Goal: Task Accomplishment & Management: Use online tool/utility

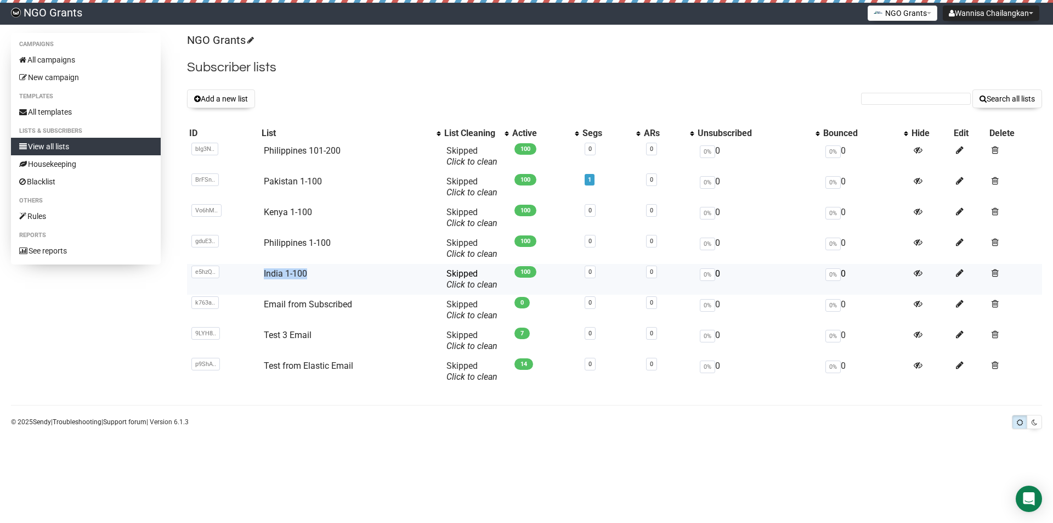
drag, startPoint x: 318, startPoint y: 273, endPoint x: 259, endPoint y: 275, distance: 58.7
click at [259, 275] on td "India 1-100" at bounding box center [350, 279] width 183 height 31
copy link "India 1-100"
click at [223, 99] on button "Add a new list" at bounding box center [221, 98] width 68 height 19
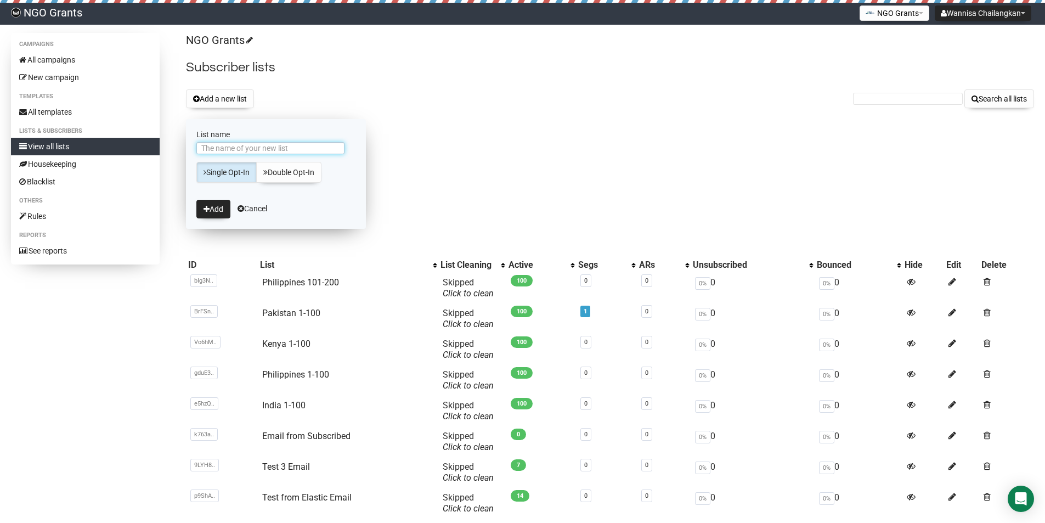
click at [260, 145] on input "List name" at bounding box center [270, 148] width 148 height 12
paste input "India 1-100"
drag, startPoint x: 222, startPoint y: 148, endPoint x: 280, endPoint y: 150, distance: 57.6
click at [280, 150] on input "India 1-100" at bounding box center [270, 148] width 148 height 12
type input "India 101-200"
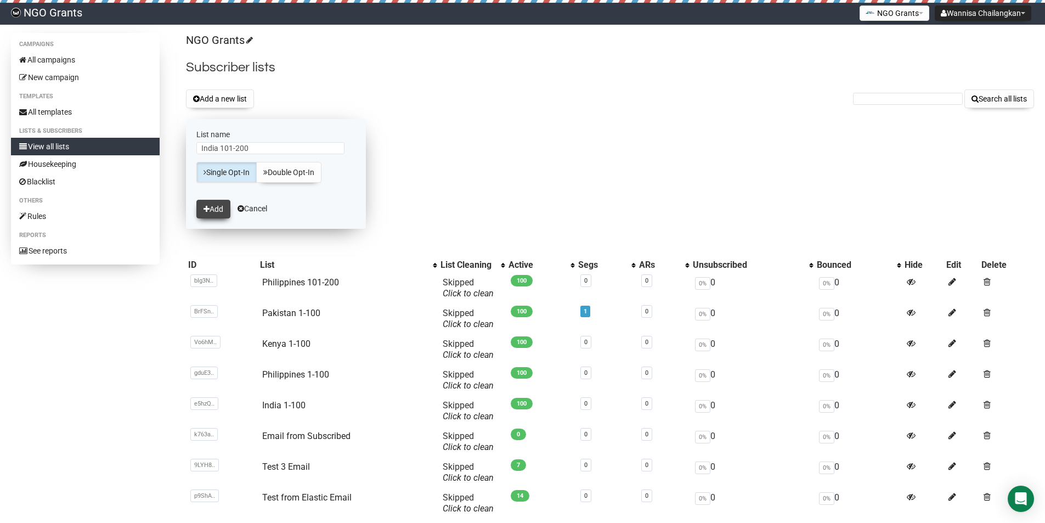
click at [216, 210] on button "Add" at bounding box center [213, 209] width 34 height 19
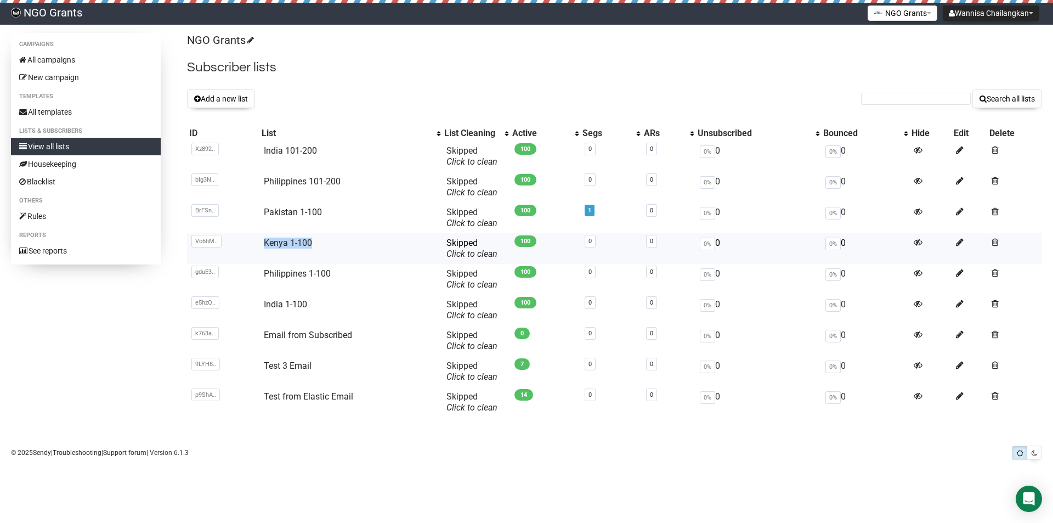
drag, startPoint x: 315, startPoint y: 240, endPoint x: 261, endPoint y: 242, distance: 53.8
click at [261, 242] on td "Kenya 1-100" at bounding box center [350, 248] width 183 height 31
copy link "Kenya 1-100"
click at [240, 94] on button "Add a new list" at bounding box center [221, 98] width 68 height 19
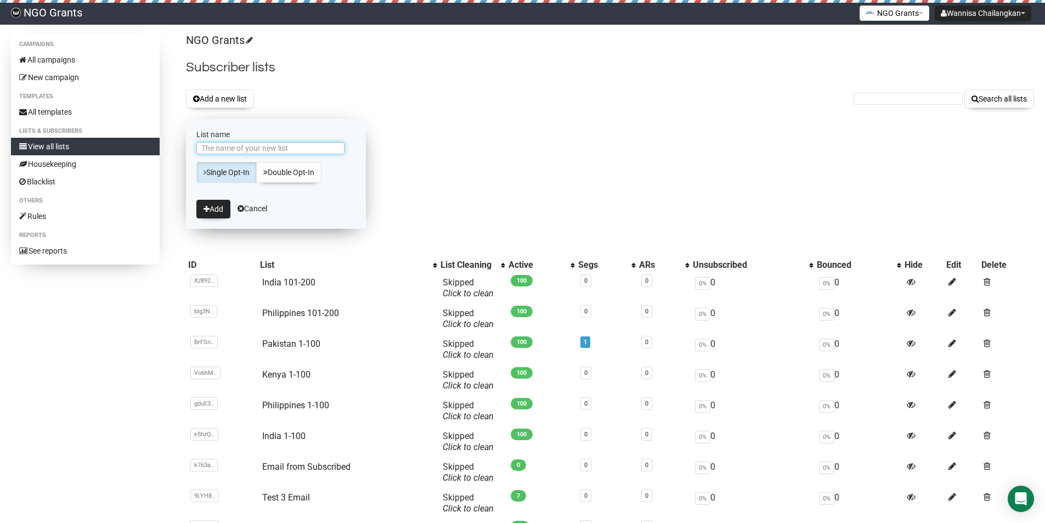
click at [268, 143] on input "List name" at bounding box center [270, 148] width 148 height 12
paste input "Kenya 1-100"
drag, startPoint x: 226, startPoint y: 149, endPoint x: 280, endPoint y: 152, distance: 54.4
click at [280, 152] on input "Kenya 1-100" at bounding box center [270, 148] width 148 height 12
type input "Kenya 101-200"
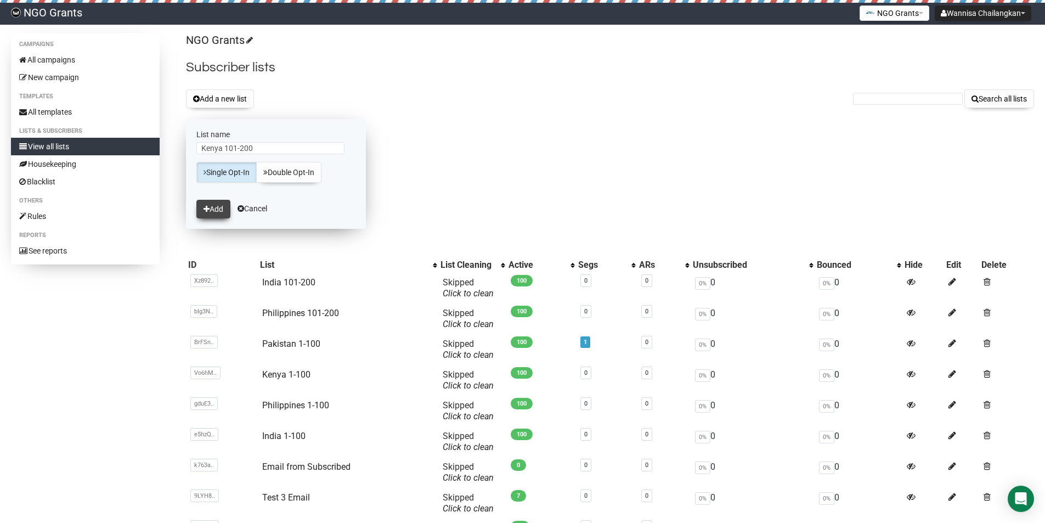
drag, startPoint x: 217, startPoint y: 208, endPoint x: 240, endPoint y: 208, distance: 23.6
click at [217, 208] on button "Add" at bounding box center [213, 209] width 34 height 19
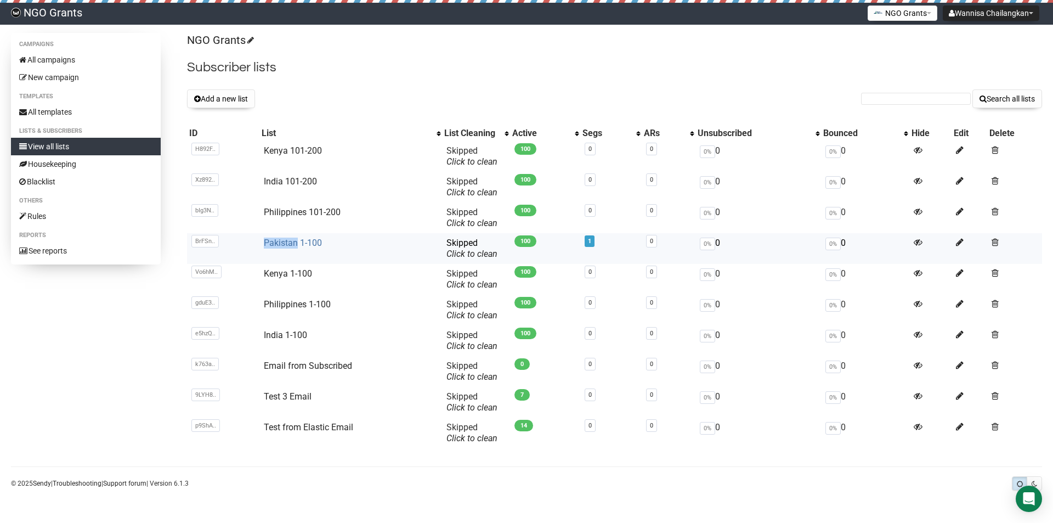
drag, startPoint x: 255, startPoint y: 246, endPoint x: 297, endPoint y: 247, distance: 42.3
click at [297, 247] on tr "BrFSn.. BrFSnc9j8FjjKWYxVTL6Gg Pakistan 1-100 Skipped You can be flagged for sp…" at bounding box center [614, 248] width 855 height 31
copy tr "BrFSnc9j8FjjKWYxVTL6Gg Pakistan"
click at [213, 103] on button "Add a new list" at bounding box center [221, 98] width 68 height 19
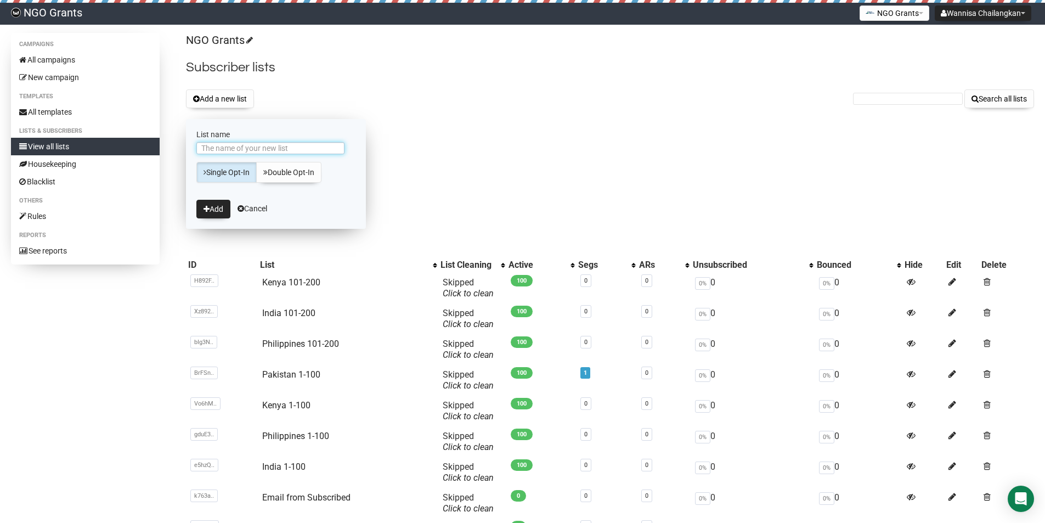
click at [301, 150] on input "List name" at bounding box center [270, 148] width 148 height 12
paste input "Pakistan"
drag, startPoint x: 215, startPoint y: 150, endPoint x: 167, endPoint y: 151, distance: 47.7
click at [167, 151] on div "Campaigns All campaigns New campaign Templates All templates Lists & subscriber…" at bounding box center [522, 310] width 1023 height 555
click at [239, 148] on input "Pakistan" at bounding box center [270, 148] width 148 height 12
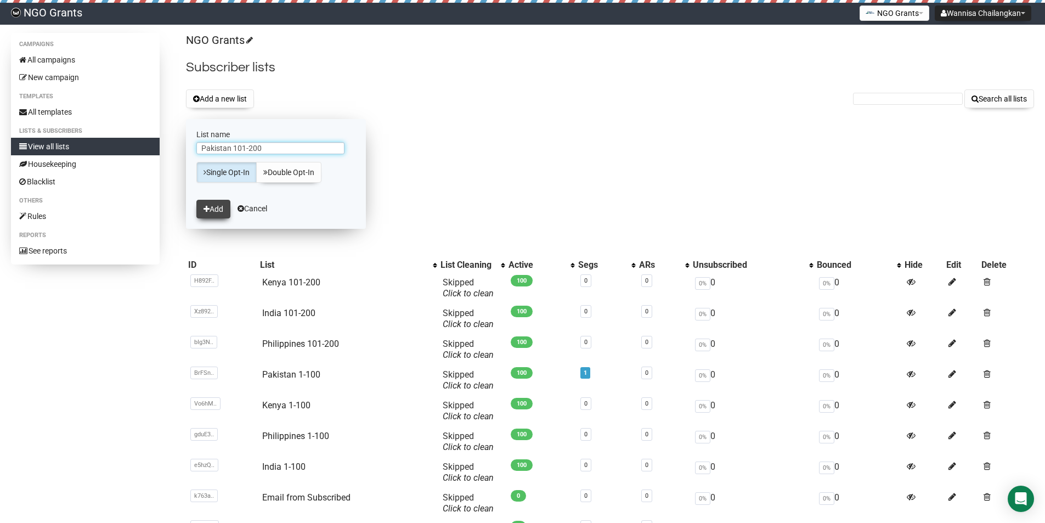
type input "Pakistan 101-200"
click at [211, 203] on button "Add" at bounding box center [213, 209] width 34 height 19
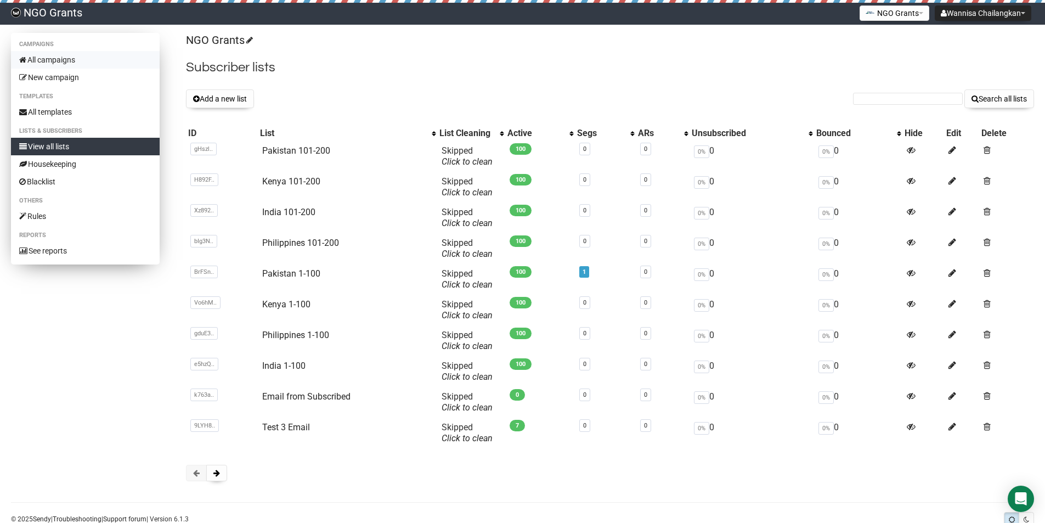
click at [99, 61] on link "All campaigns" at bounding box center [85, 60] width 149 height 18
